Goal: Find specific page/section: Find specific page/section

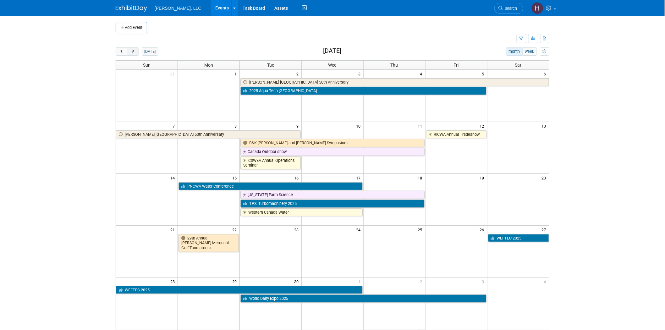
click at [135, 51] on span "next" at bounding box center [132, 52] width 5 height 4
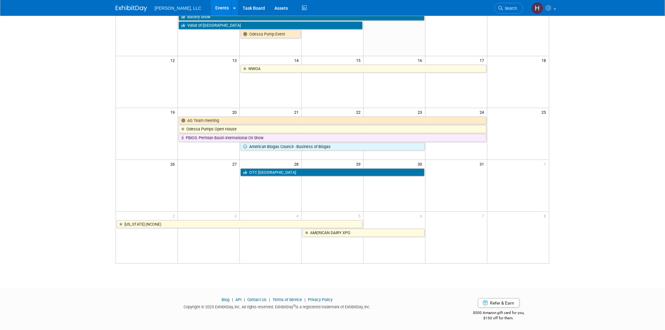
scroll to position [119, 0]
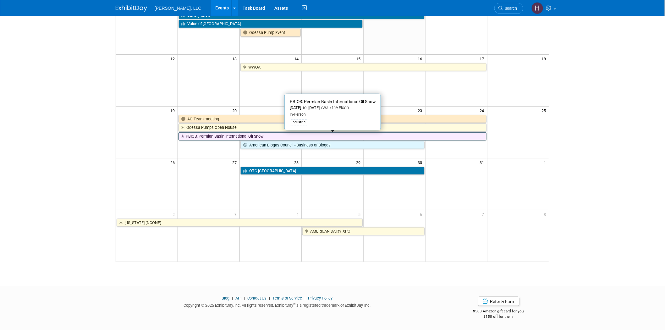
click at [220, 133] on link "PBIOS: Permian Basin International Oil Show" at bounding box center [333, 136] width 308 height 8
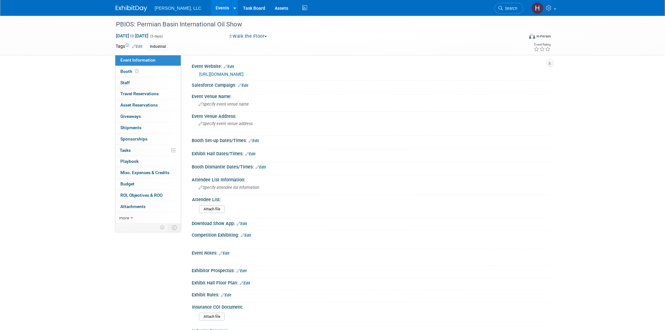
select select "Industrial"
click at [211, 7] on link "Events" at bounding box center [222, 8] width 23 height 16
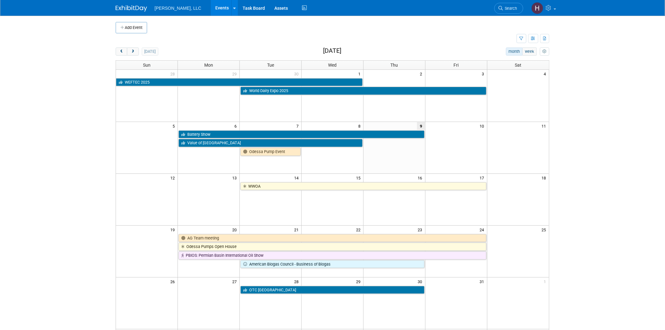
click at [133, 56] on div "[DATE] month week [DATE] Sun Mon Tue Wed Thu Fri Sat 28 29 30 1 2 3 4 WEFTEC 20…" at bounding box center [333, 214] width 434 height 334
click at [131, 54] on span "next" at bounding box center [132, 52] width 5 height 4
